Goal: Transaction & Acquisition: Purchase product/service

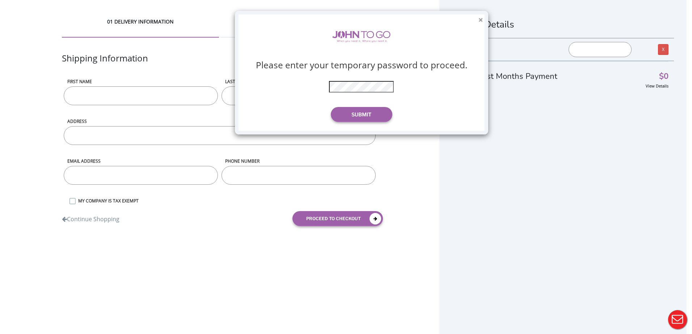
click at [481, 21] on button "×" at bounding box center [480, 20] width 4 height 8
click at [374, 111] on button "Submit" at bounding box center [361, 114] width 61 height 15
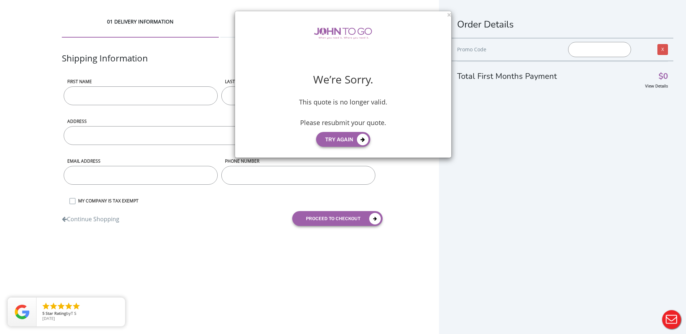
click at [448, 14] on div "We’re Sorry. This quote is no longer valid. Please resubmit your quote. Try aga…" at bounding box center [343, 84] width 216 height 146
